Goal: Task Accomplishment & Management: Manage account settings

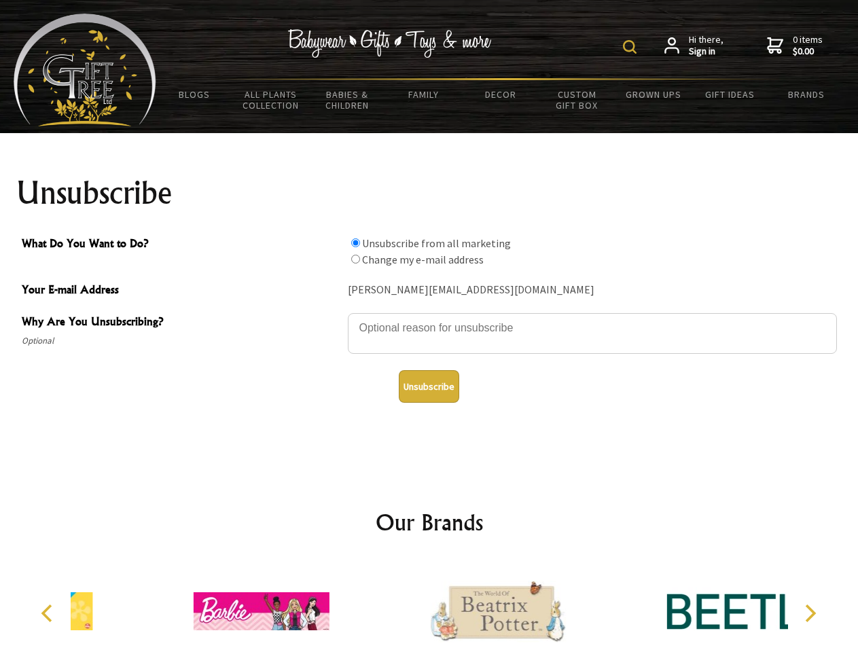
click at [632, 47] on img at bounding box center [630, 47] width 14 height 14
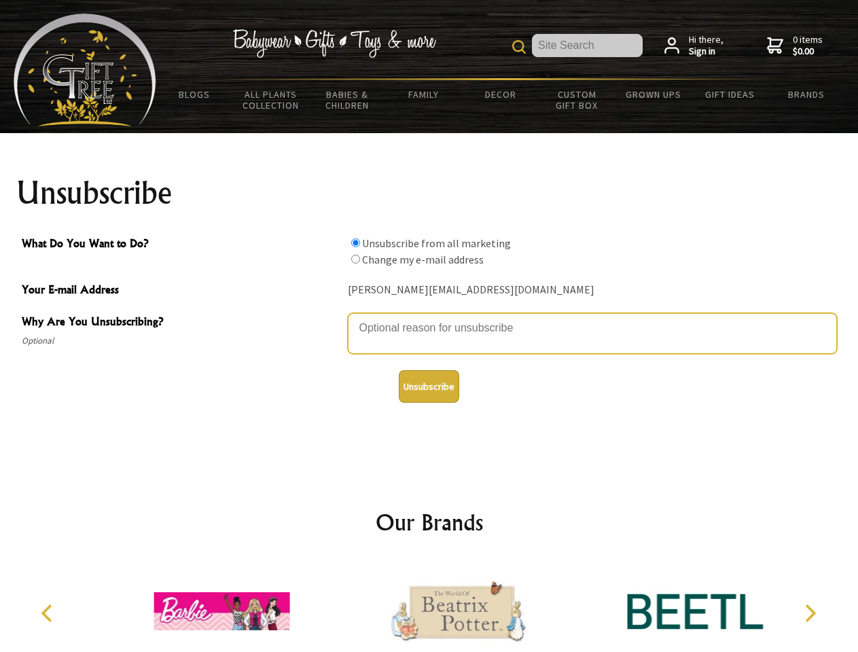
click at [429, 318] on textarea "Why Are You Unsubscribing?" at bounding box center [592, 333] width 489 height 41
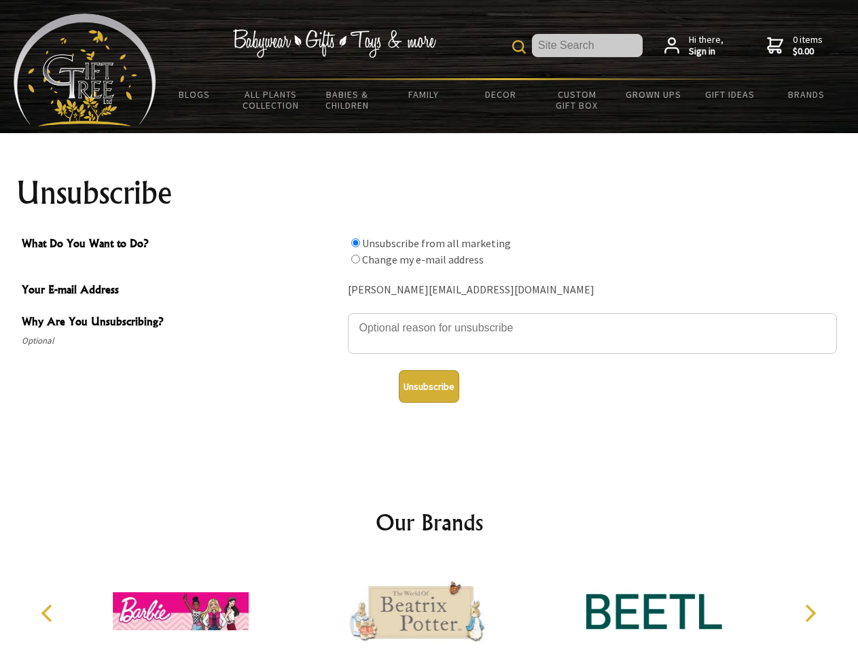
click at [355, 242] on input "What Do You Want to Do?" at bounding box center [355, 242] width 9 height 9
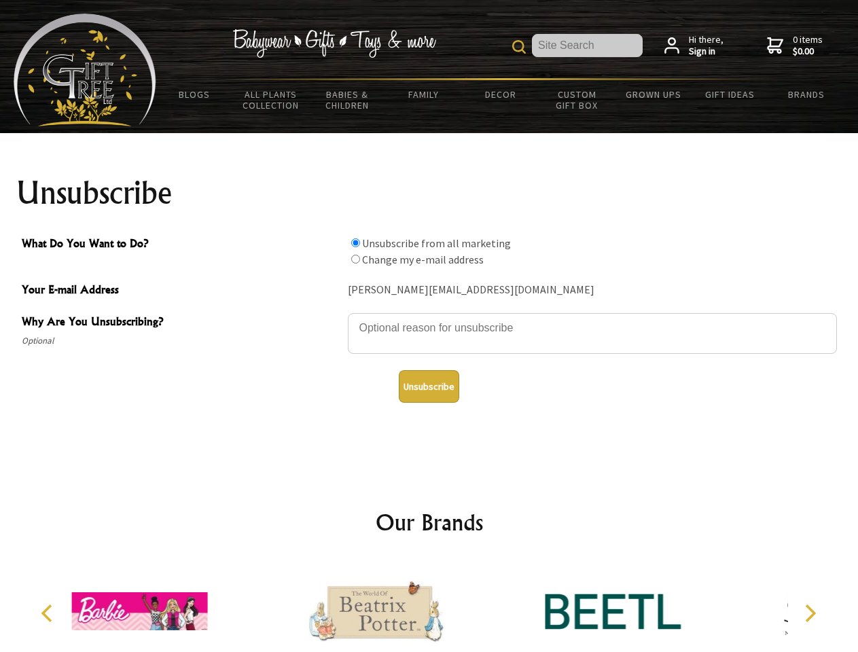
click at [355, 259] on input "What Do You Want to Do?" at bounding box center [355, 259] width 9 height 9
radio input "true"
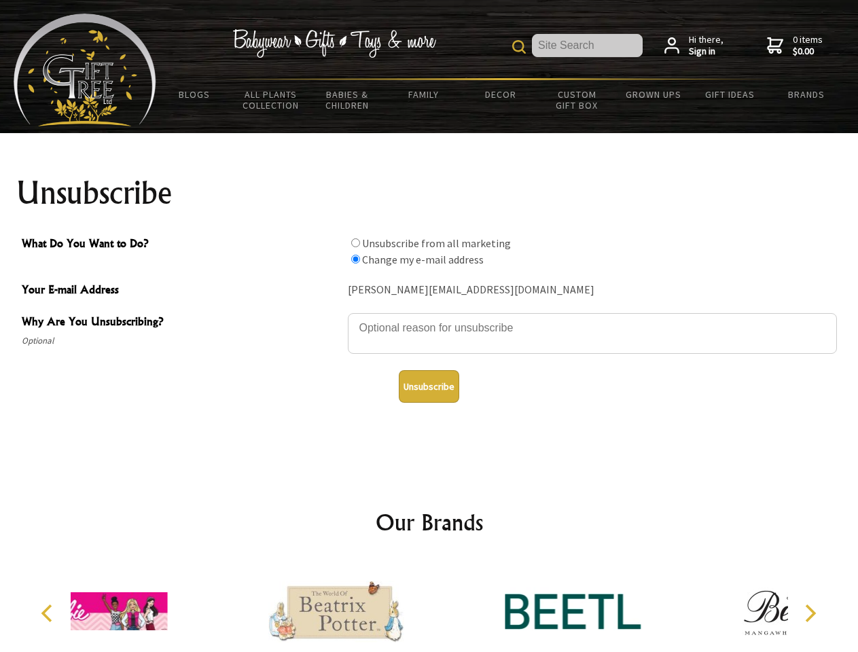
click at [428, 386] on button "Unsubscribe" at bounding box center [429, 386] width 60 height 33
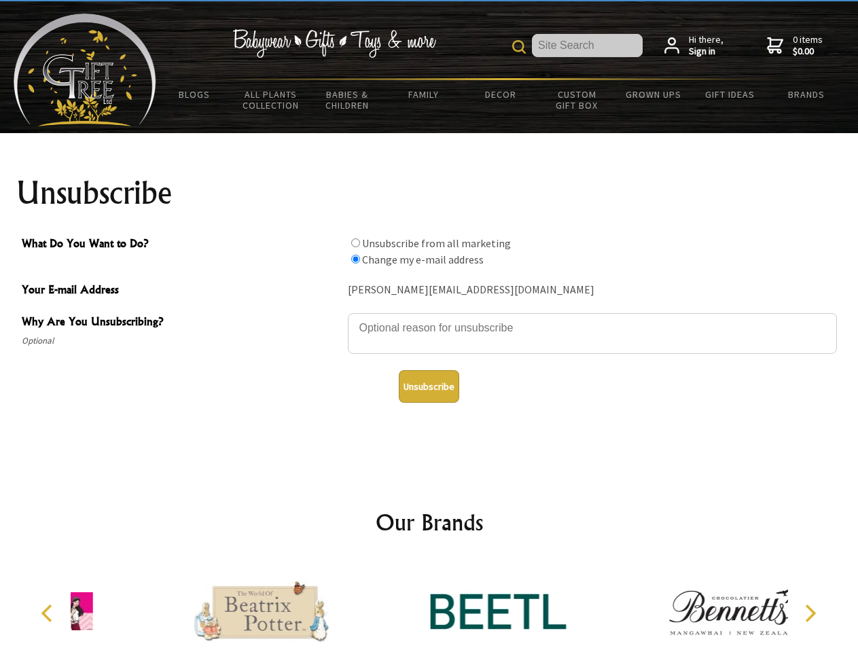
click at [429, 606] on div at bounding box center [498, 613] width 236 height 106
click at [49, 613] on icon "Previous" at bounding box center [48, 613] width 18 height 18
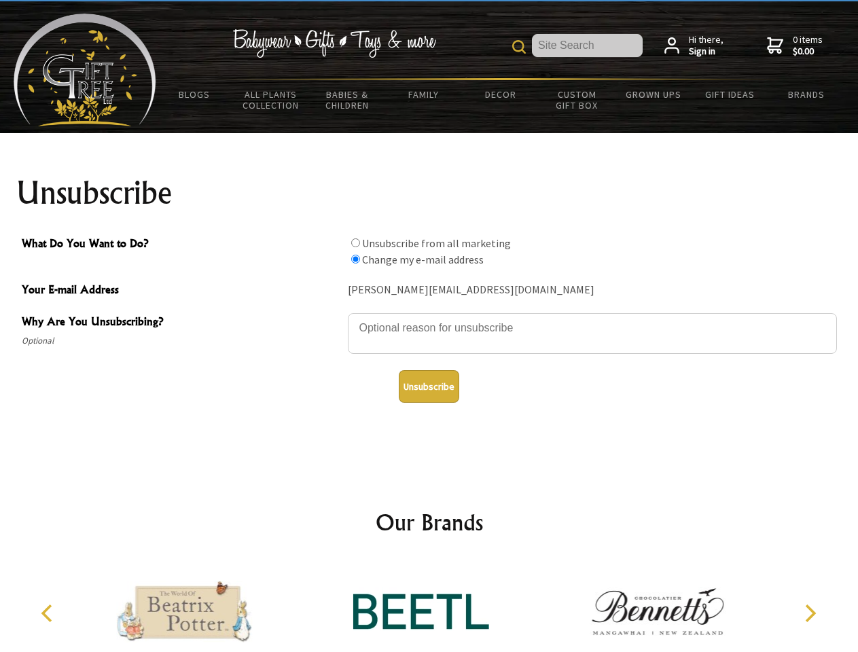
click at [809, 613] on icon "Next" at bounding box center [809, 613] width 18 height 18
